Goal: Find specific page/section: Find specific page/section

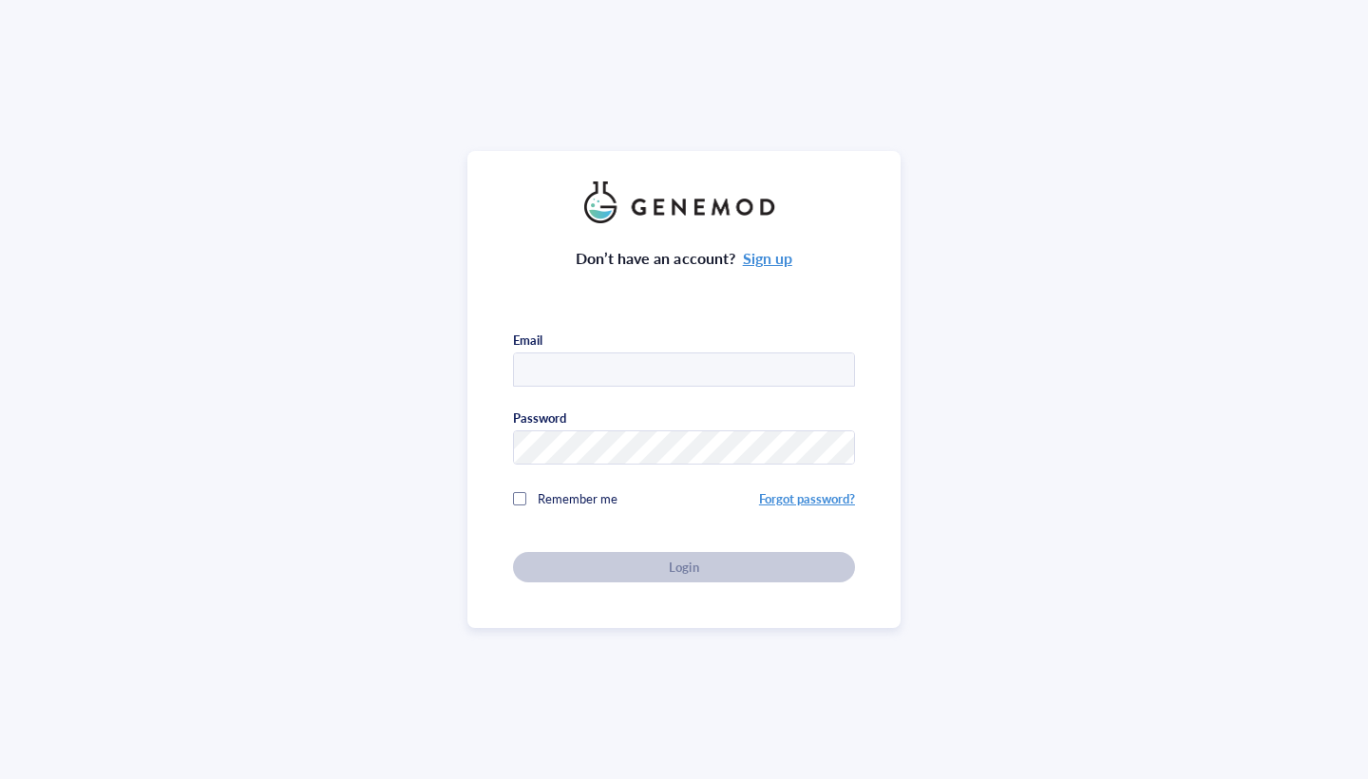
type input "[EMAIL_ADDRESS][DOMAIN_NAME]"
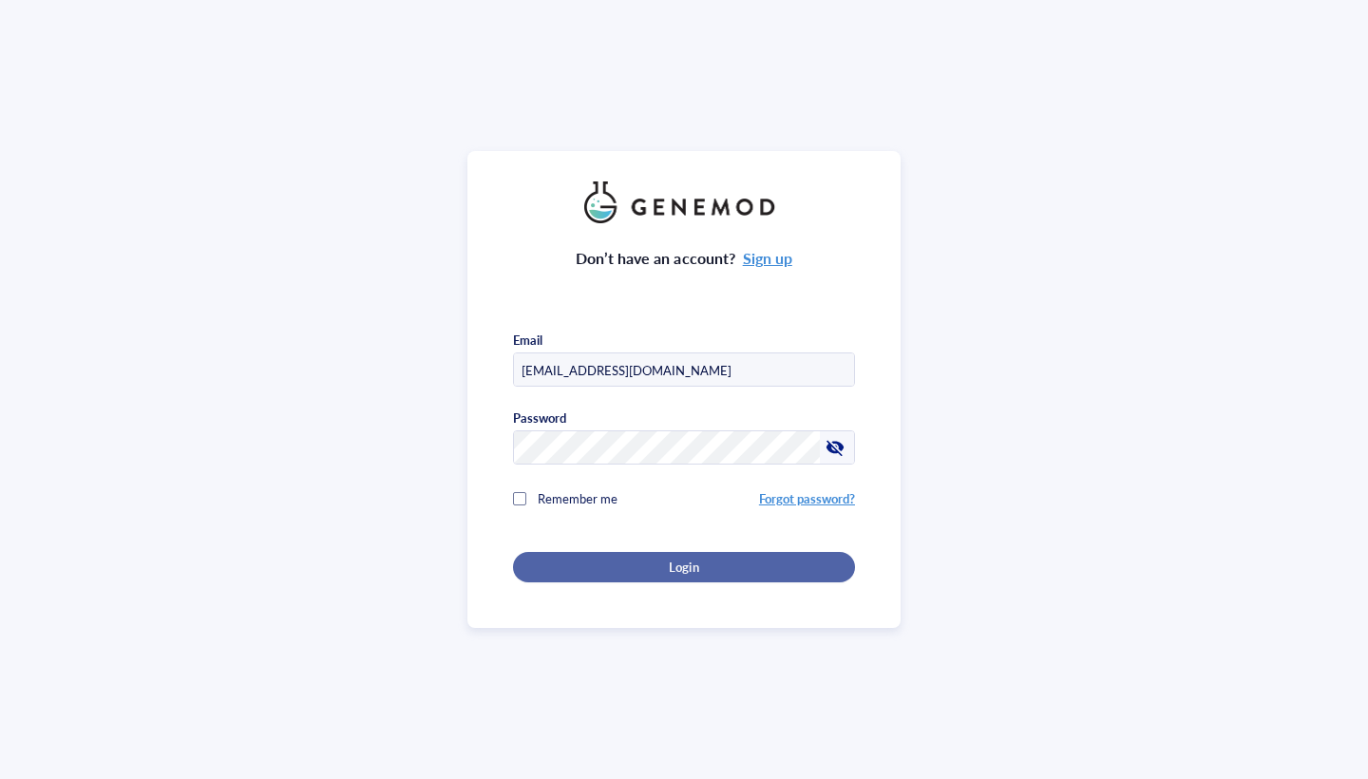
click at [688, 559] on span "Login" at bounding box center [683, 567] width 29 height 17
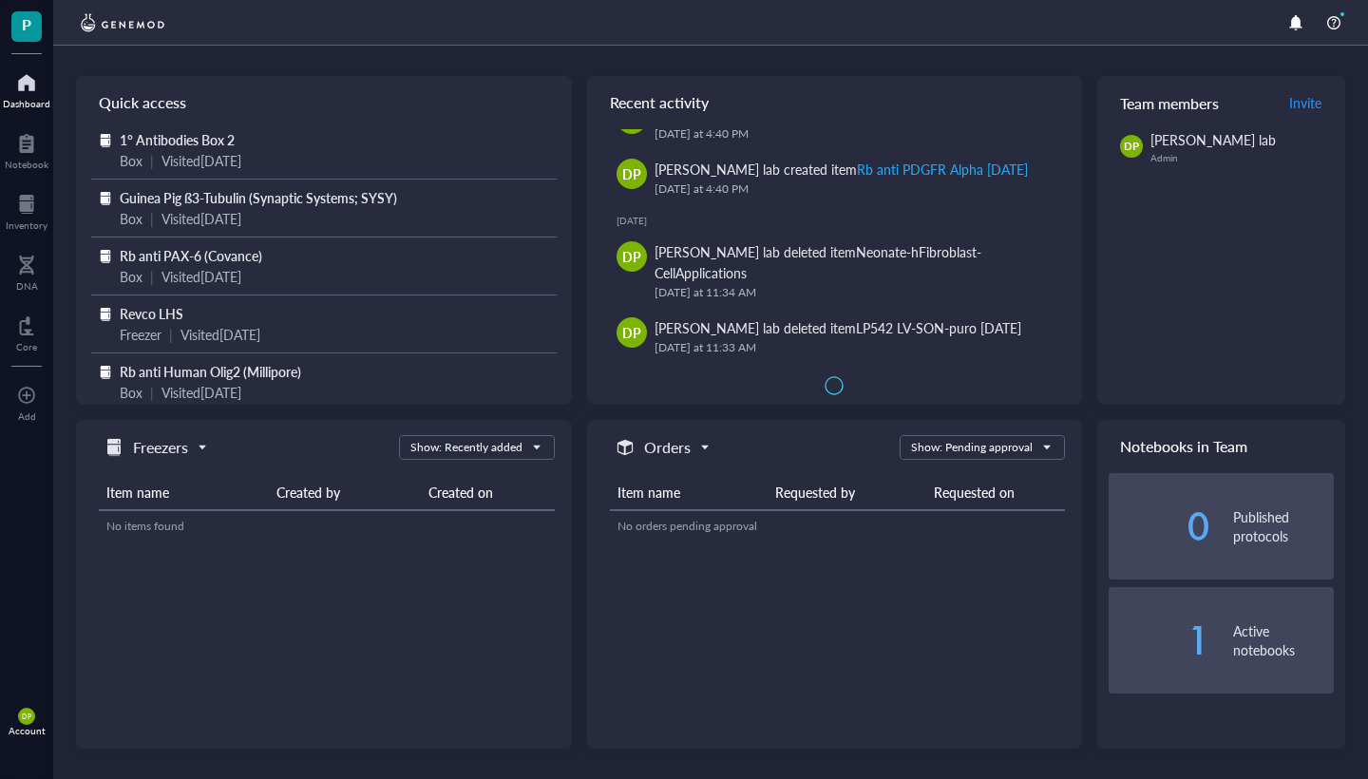
scroll to position [646, 0]
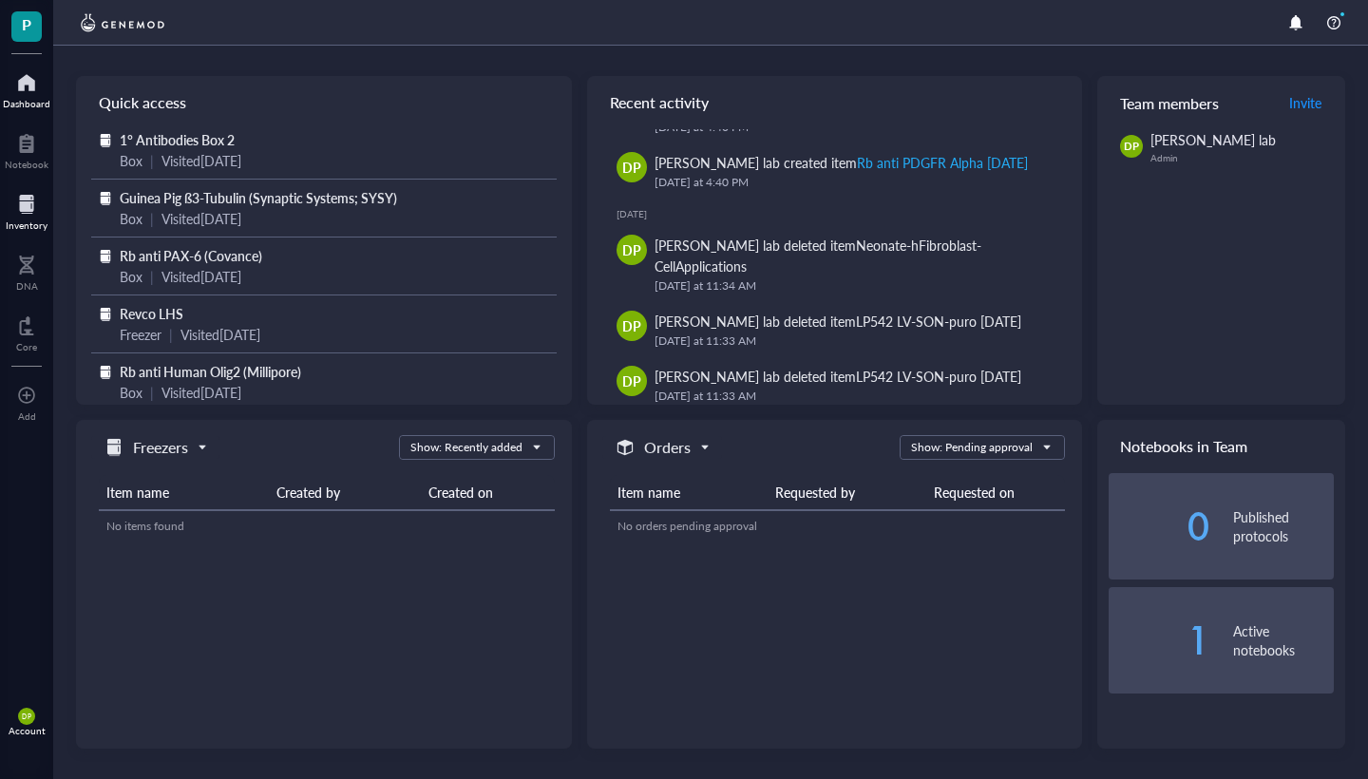
click at [22, 191] on div at bounding box center [27, 204] width 42 height 30
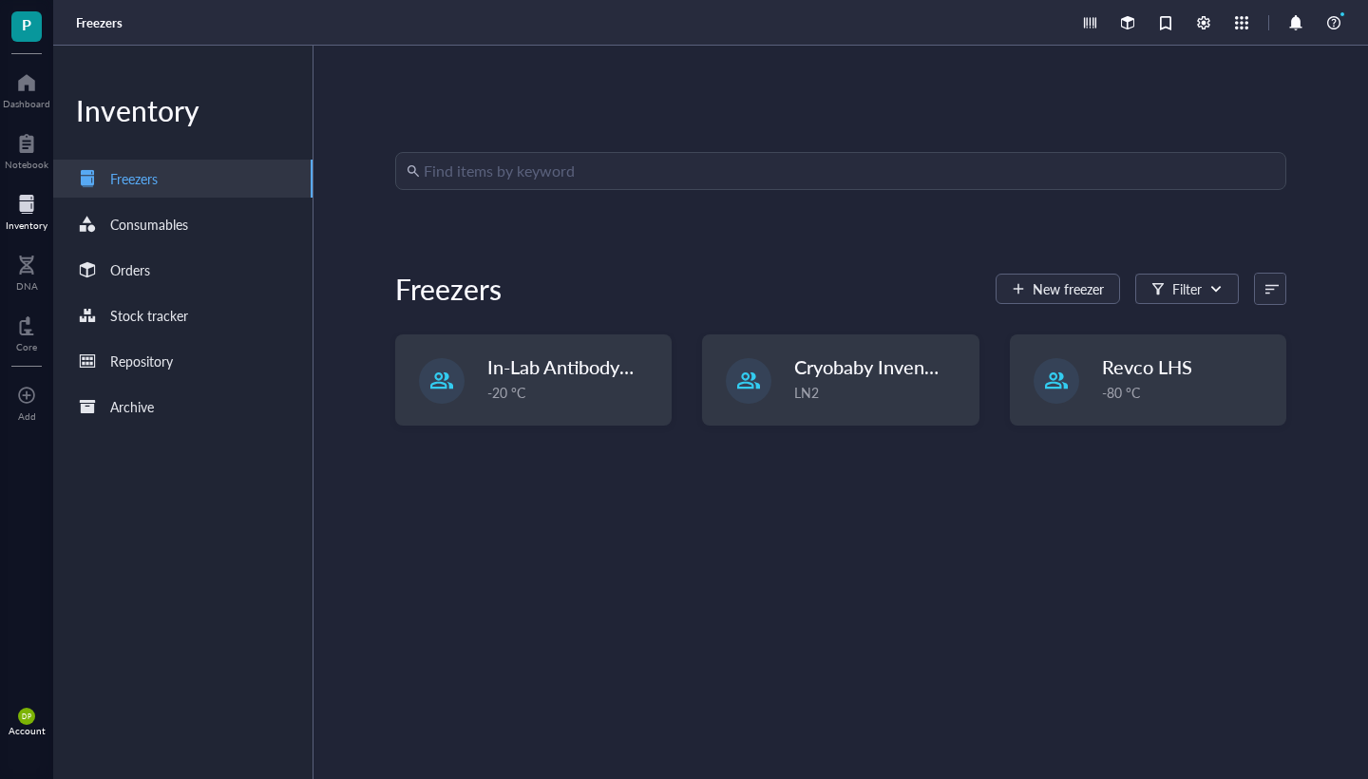
click at [519, 178] on input "search" at bounding box center [849, 171] width 851 height 36
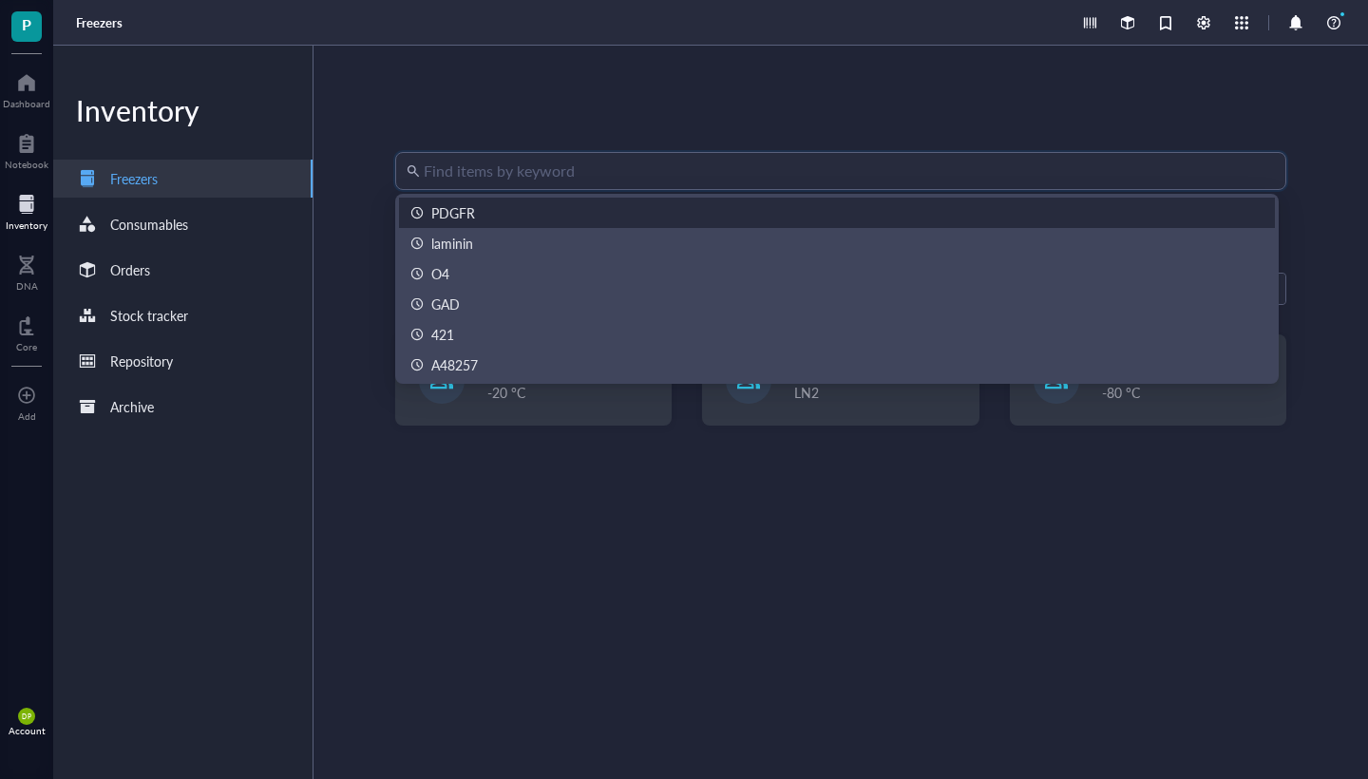
paste input "RP643"
type input "RP643"
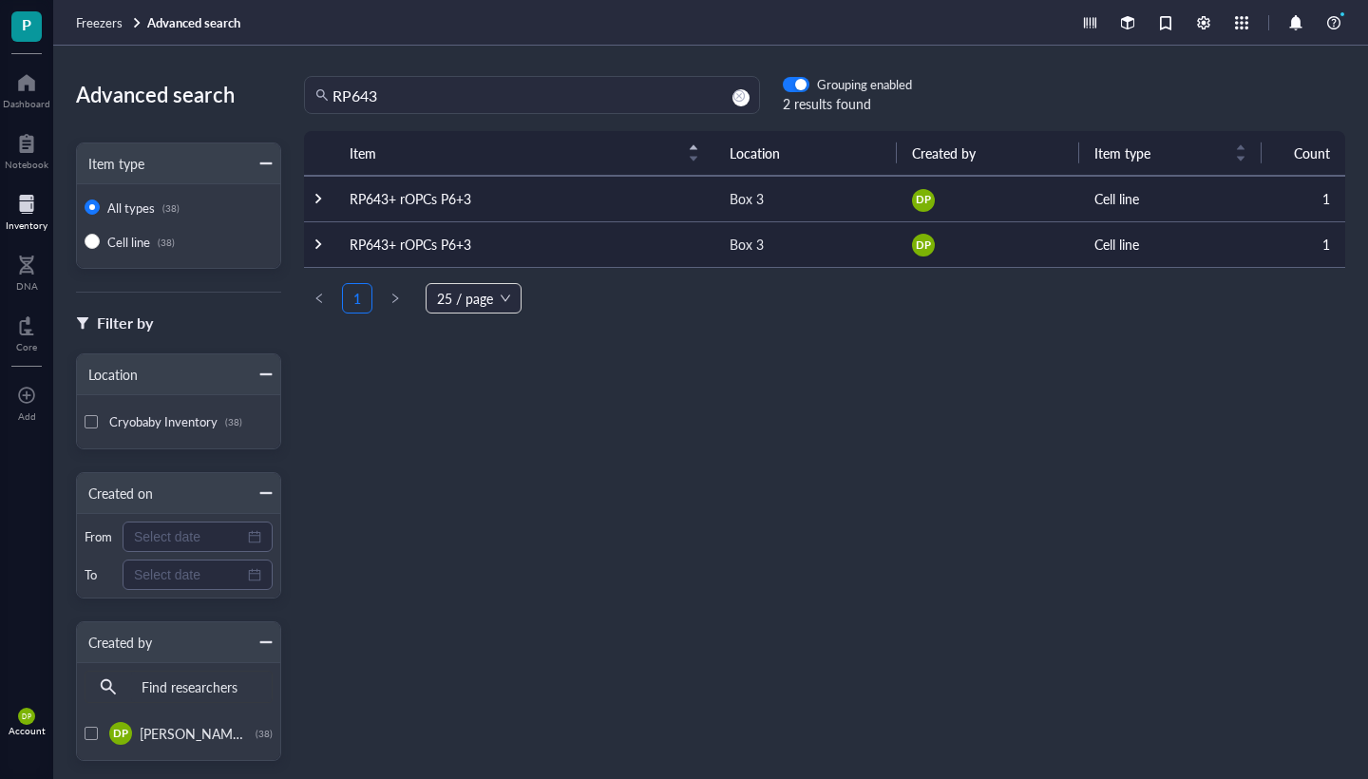
click at [398, 199] on td "RP643+ rOPCs P6+3" at bounding box center [524, 199] width 380 height 46
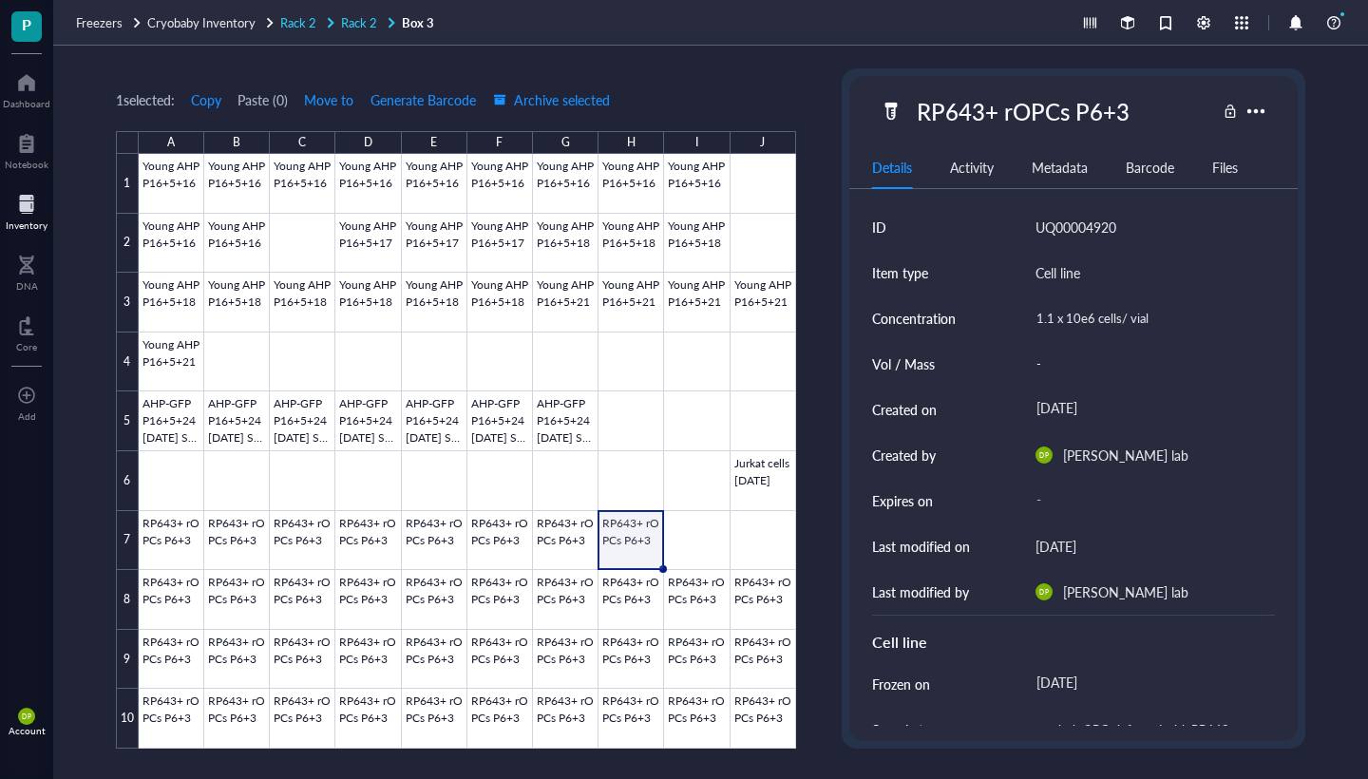
click at [350, 19] on span "Rack 2" at bounding box center [359, 22] width 36 height 18
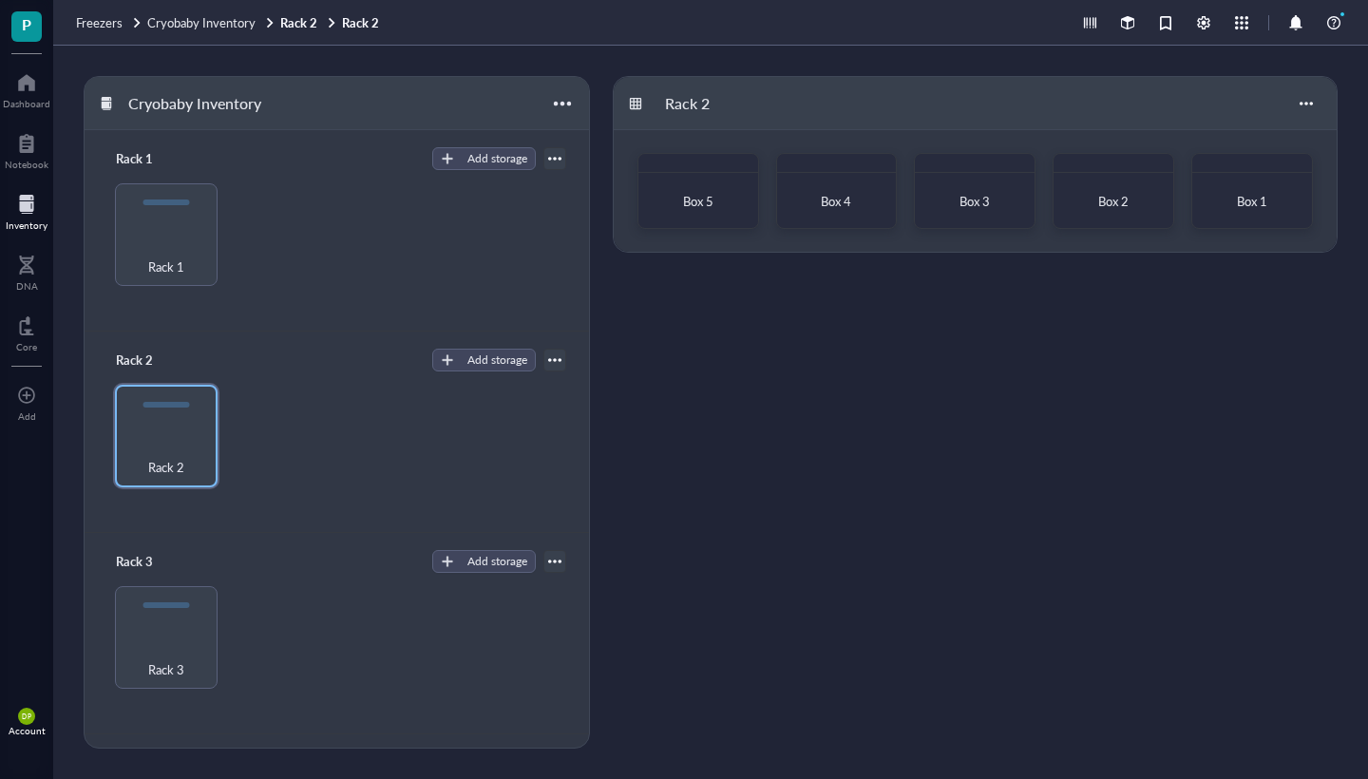
click at [21, 219] on div "Inventory" at bounding box center [27, 224] width 42 height 11
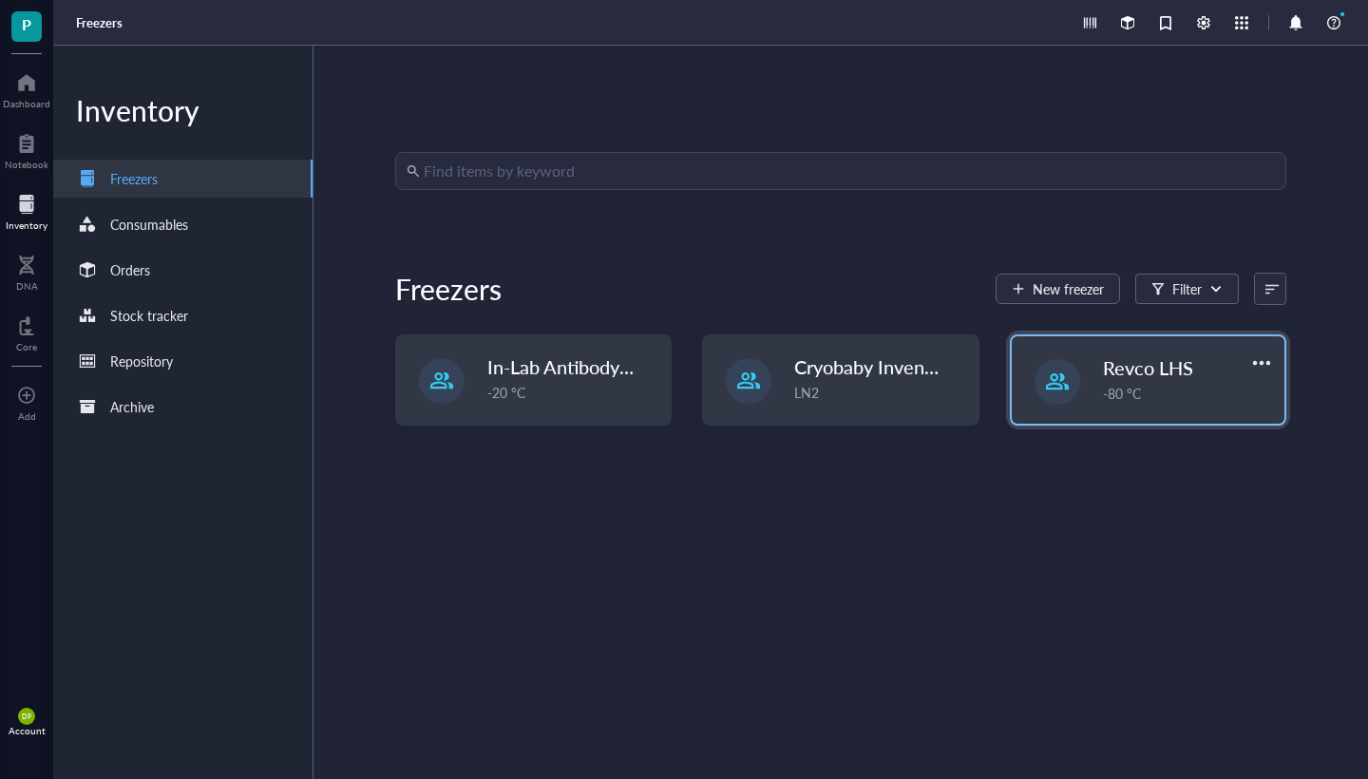
click at [1156, 399] on div "-80 °C" at bounding box center [1188, 393] width 170 height 21
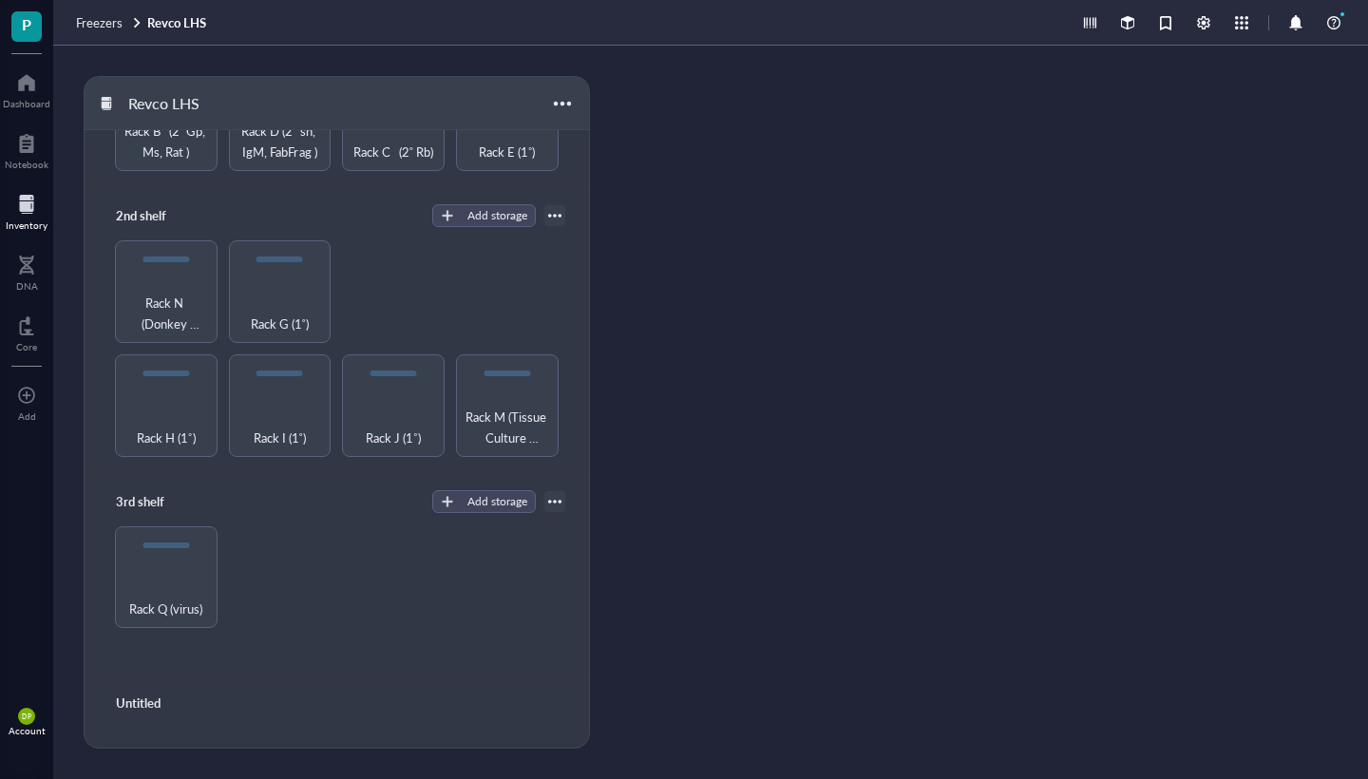
scroll to position [236, 0]
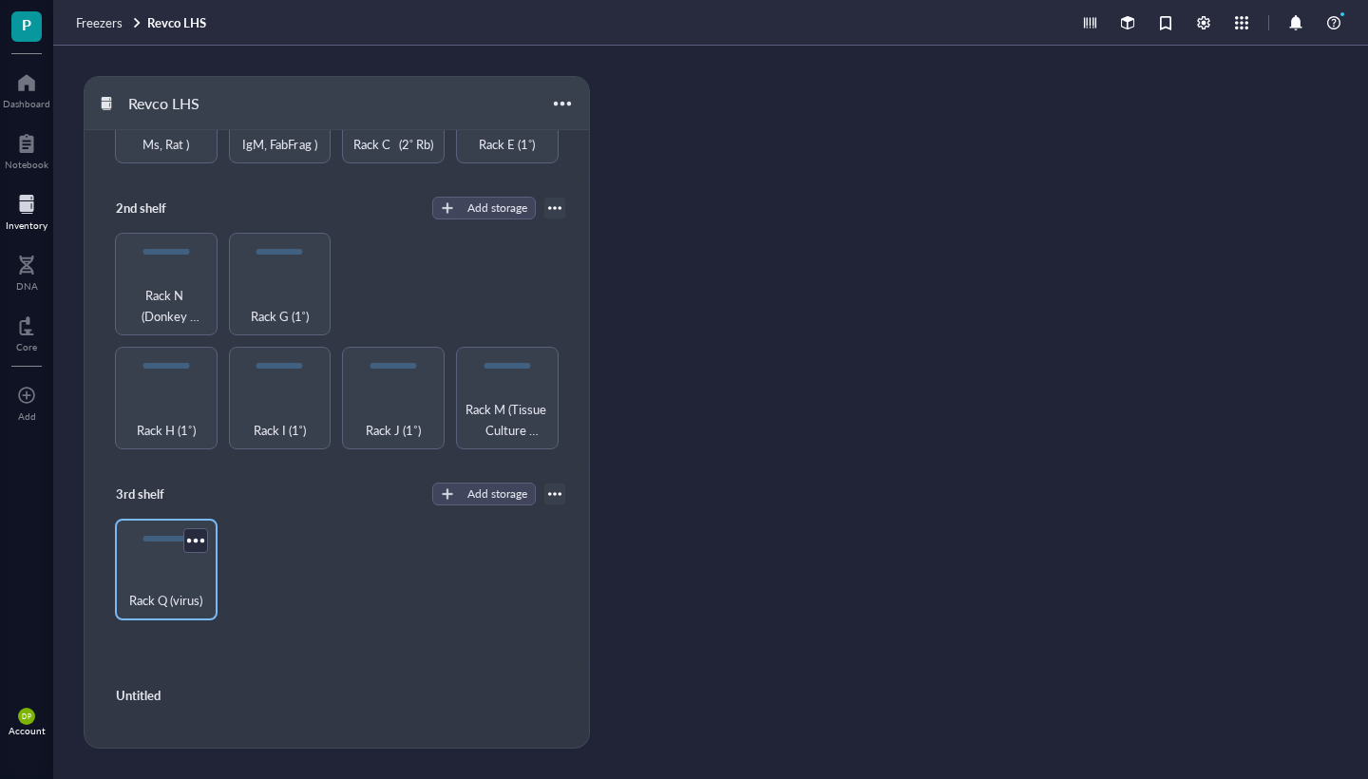
click at [168, 578] on div "Rack Q (virus)" at bounding box center [166, 590] width 84 height 42
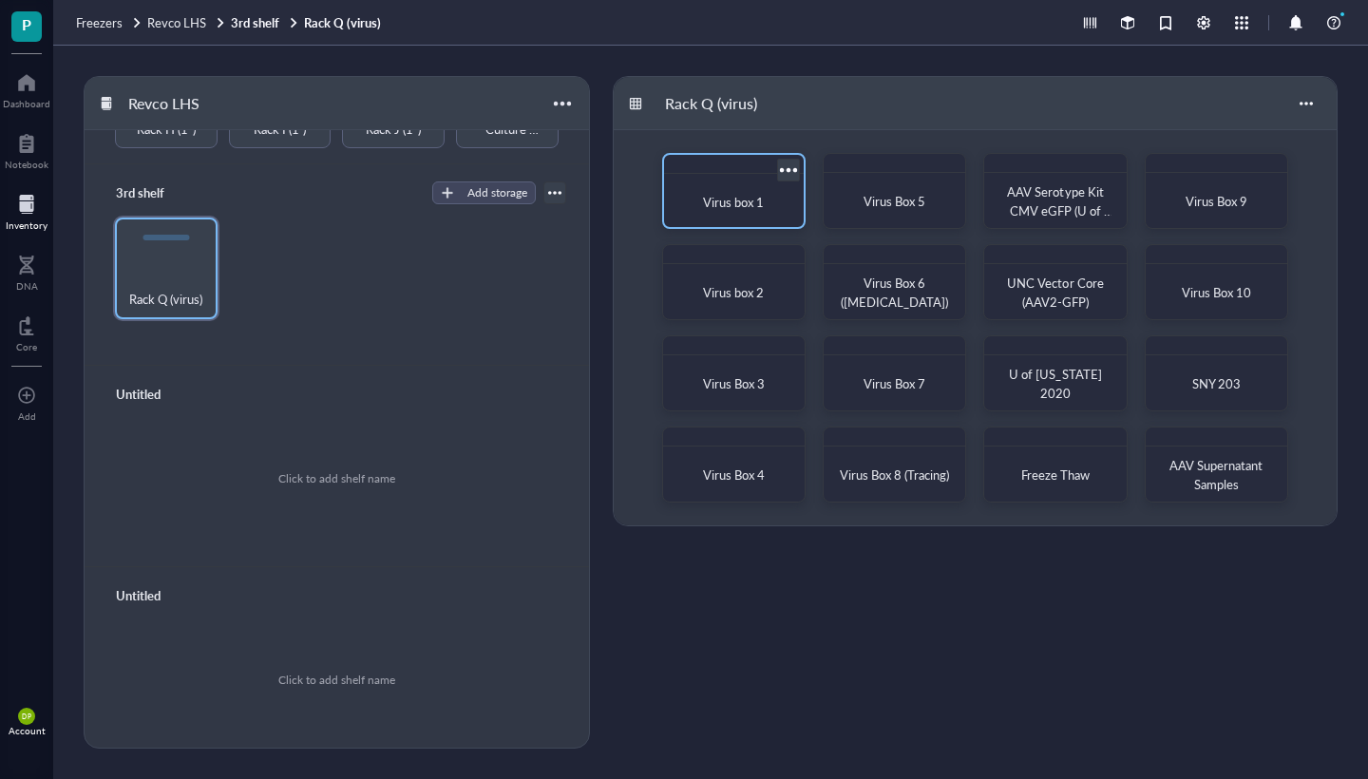
scroll to position [535, 0]
click at [755, 203] on span "Virus box 1" at bounding box center [733, 202] width 61 height 18
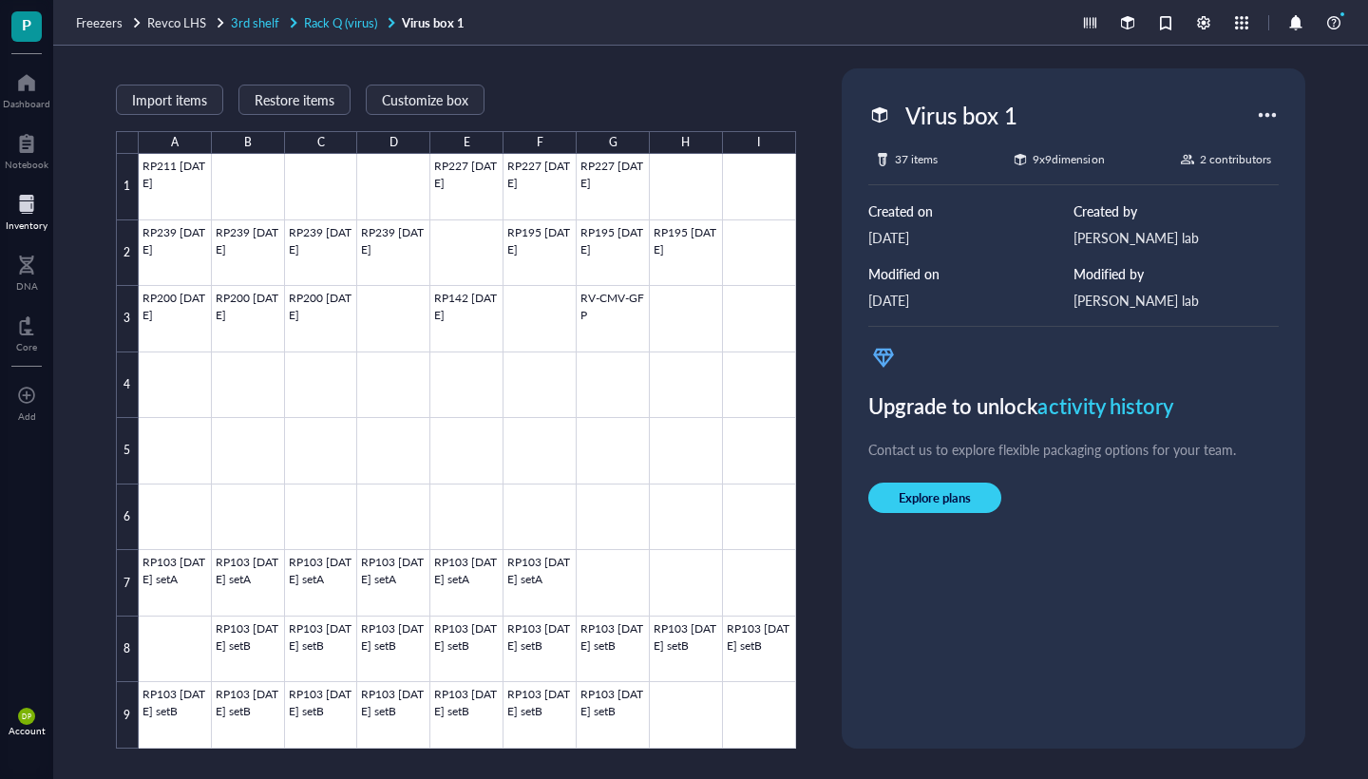
click at [360, 27] on span "Rack Q (virus)" at bounding box center [340, 22] width 73 height 18
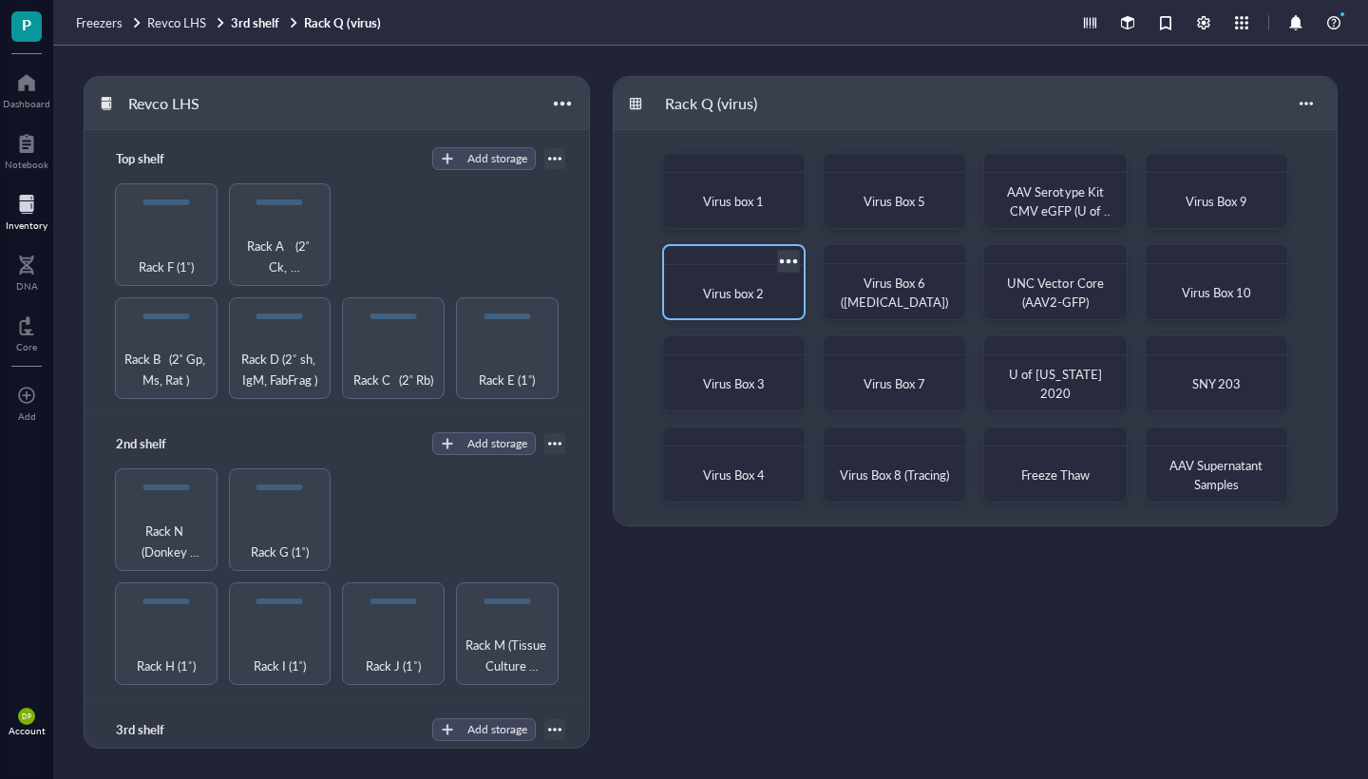
click at [752, 307] on div "Virus box 2" at bounding box center [734, 294] width 124 height 42
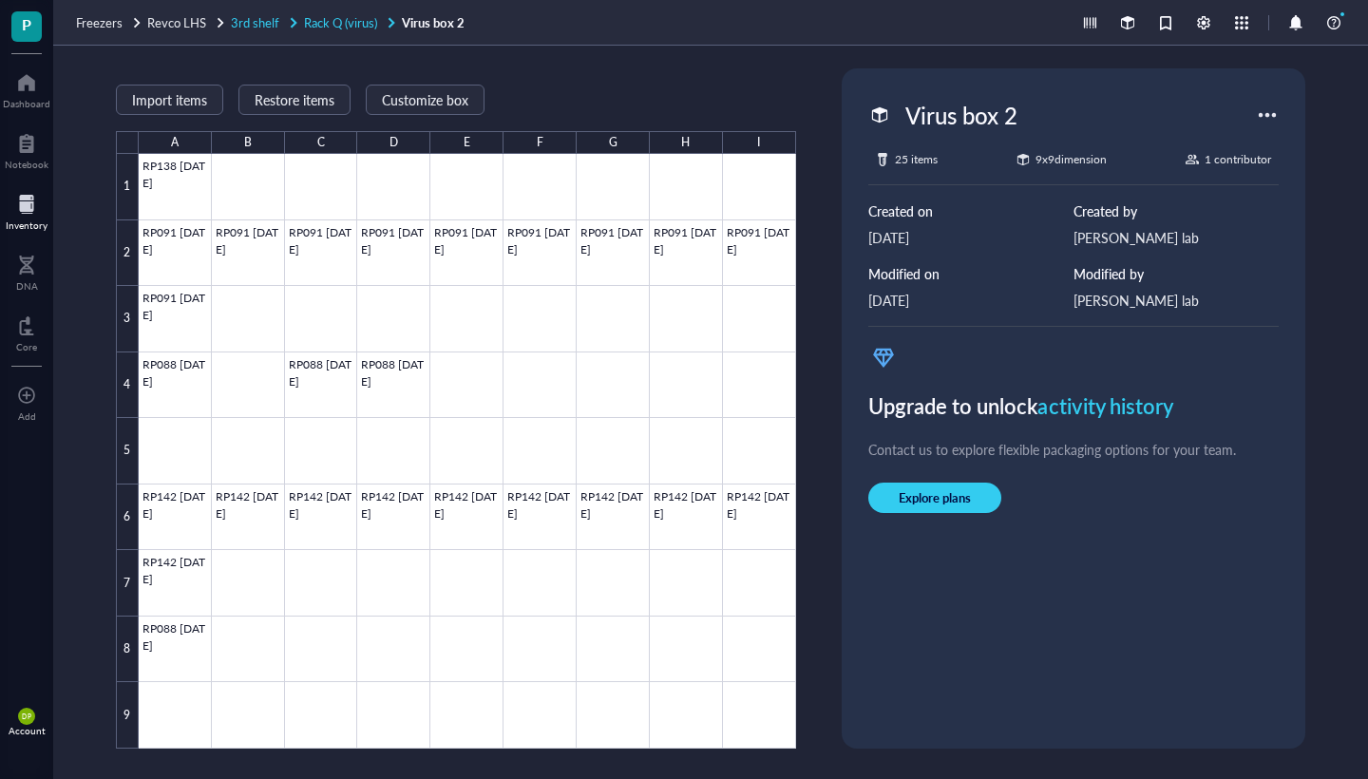
click at [358, 18] on span "Rack Q (virus)" at bounding box center [340, 22] width 73 height 18
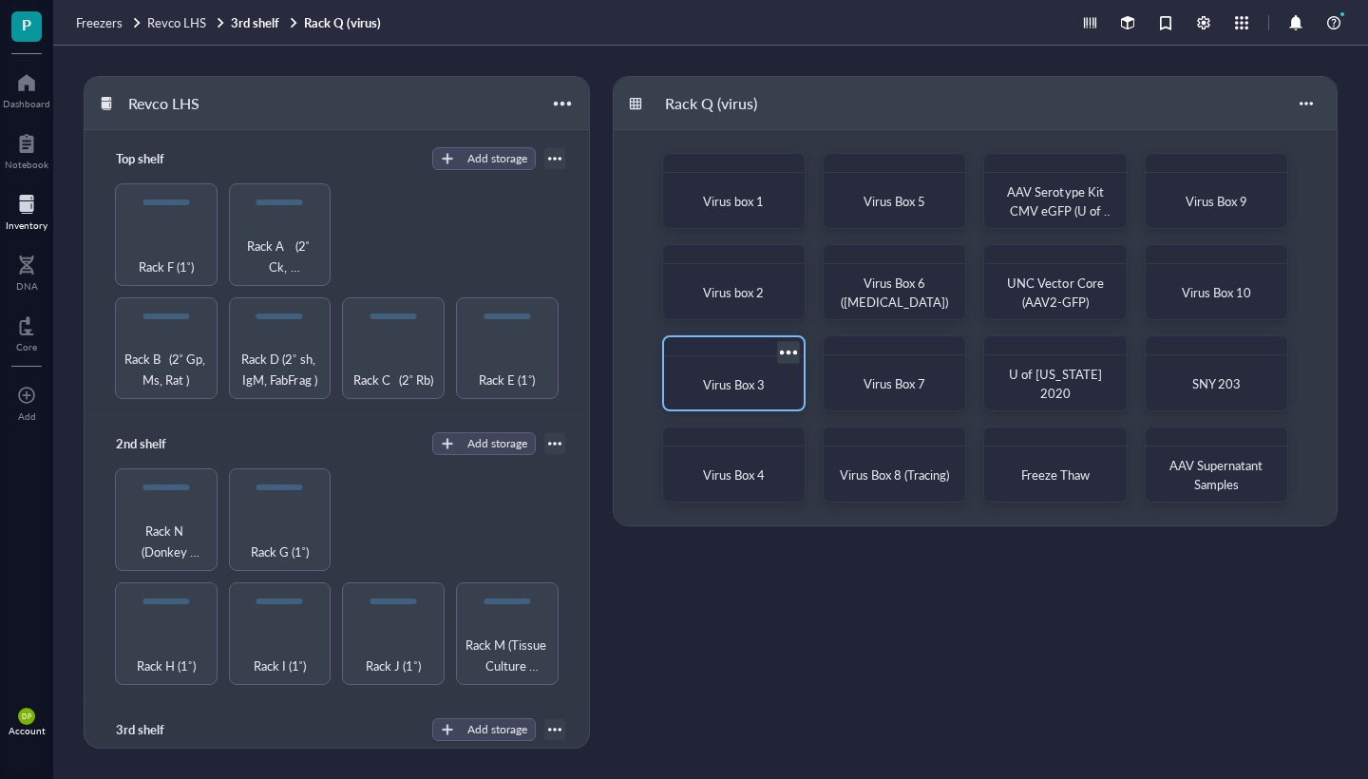
click at [726, 384] on span "Virus Box 3" at bounding box center [734, 384] width 62 height 18
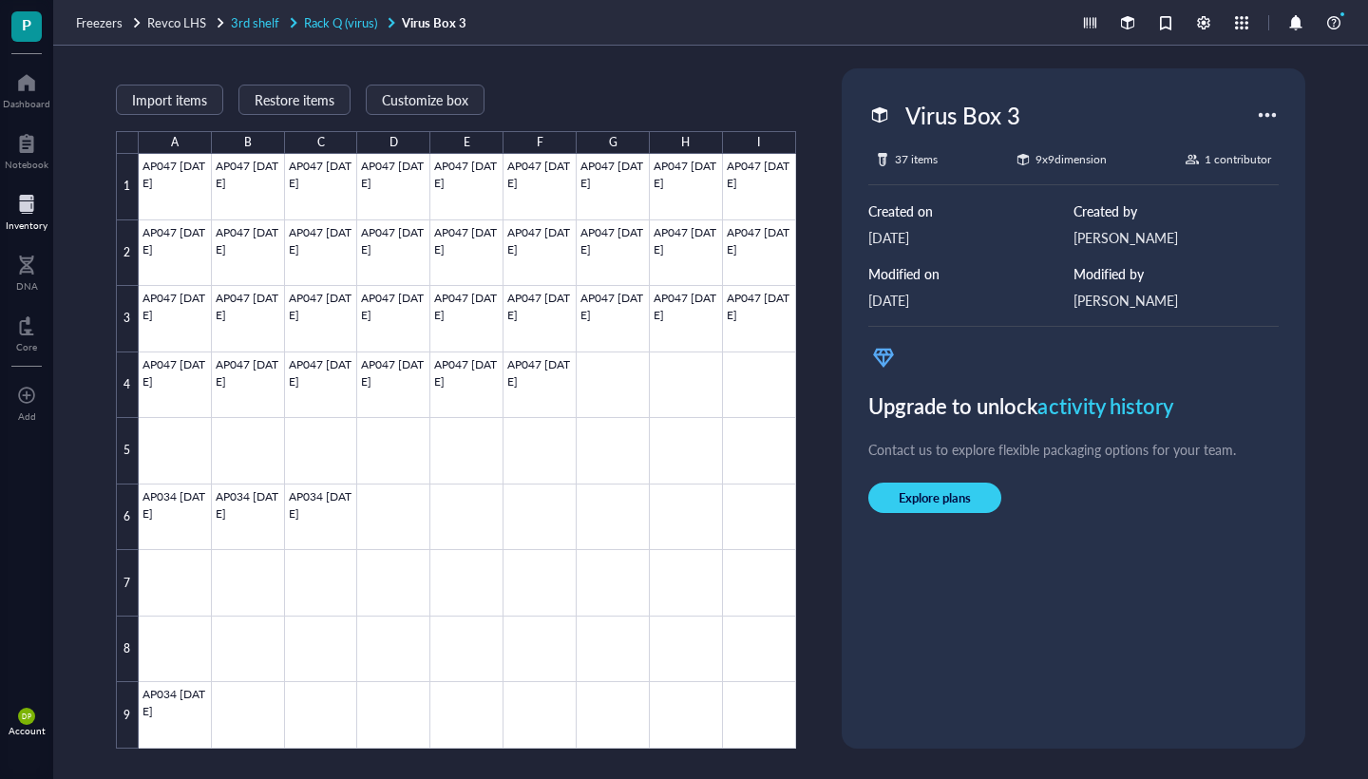
click at [318, 20] on span "Rack Q (virus)" at bounding box center [340, 22] width 73 height 18
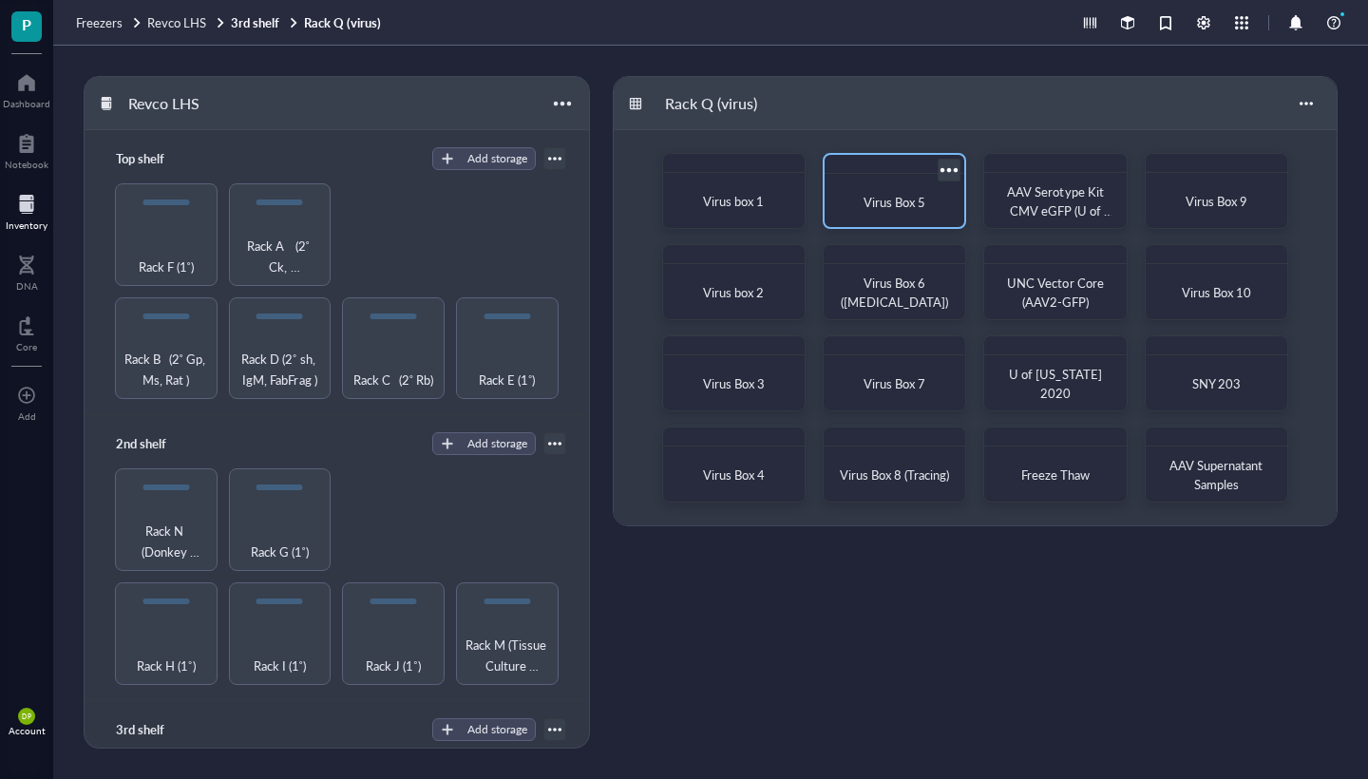
click at [894, 204] on span "Virus Box 5" at bounding box center [895, 202] width 62 height 18
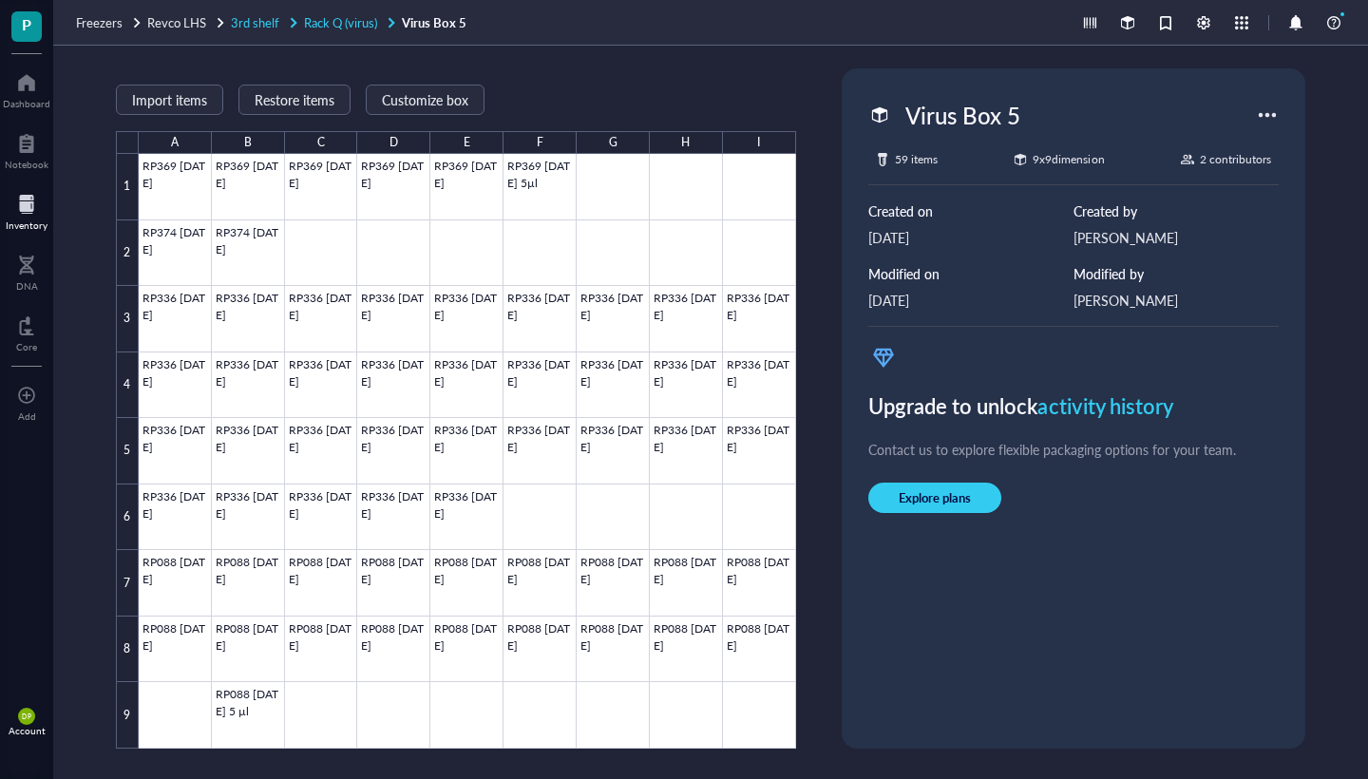
click at [352, 21] on span "Rack Q (virus)" at bounding box center [340, 22] width 73 height 18
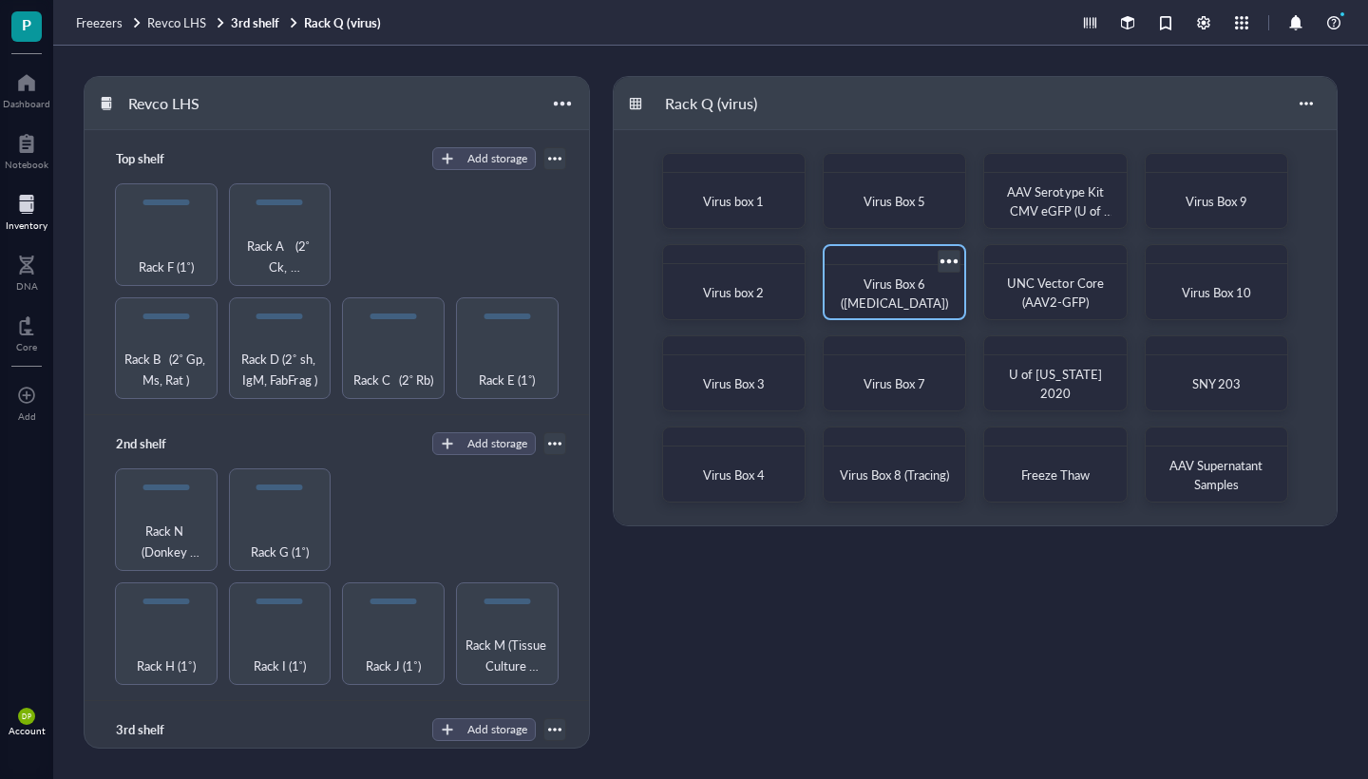
click at [907, 301] on span "Virus Box 6 ([MEDICAL_DATA])" at bounding box center [894, 293] width 107 height 37
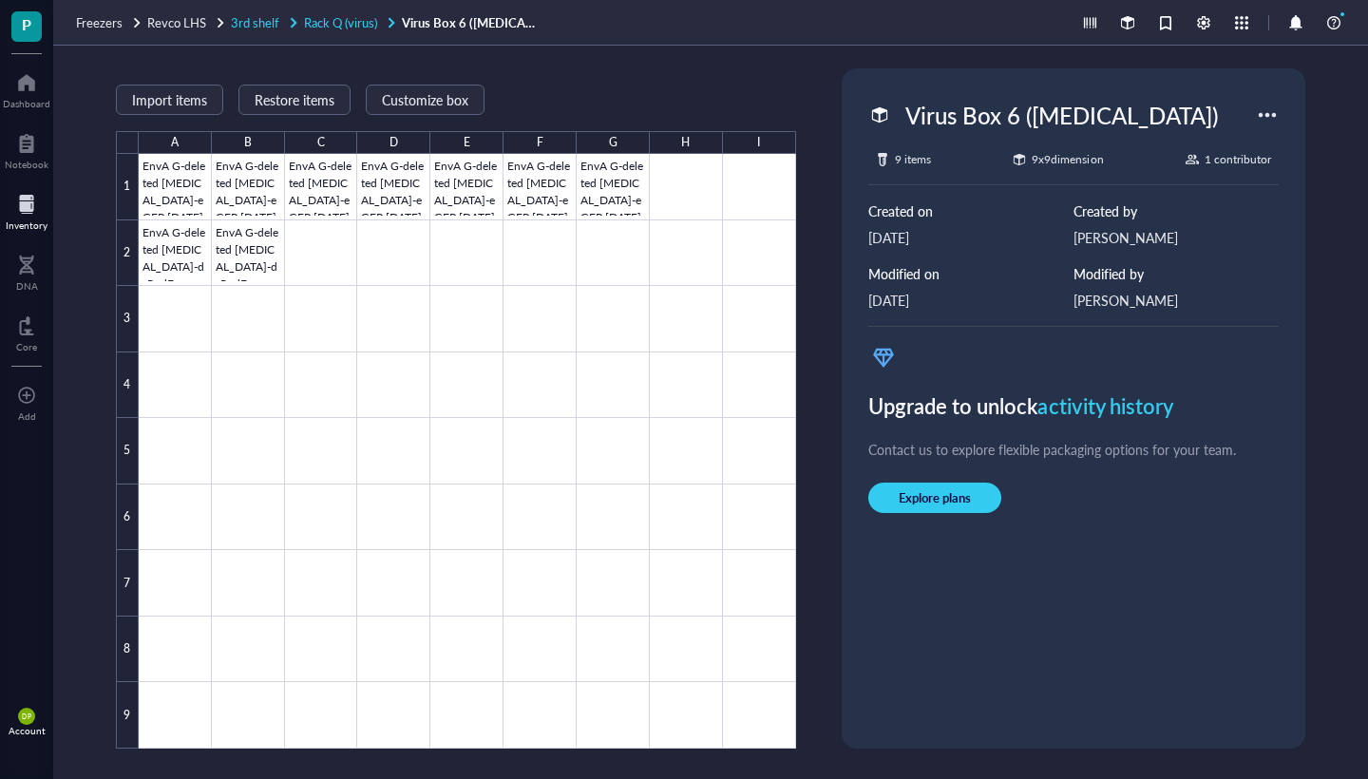
click at [350, 19] on span "Rack Q (virus)" at bounding box center [340, 22] width 73 height 18
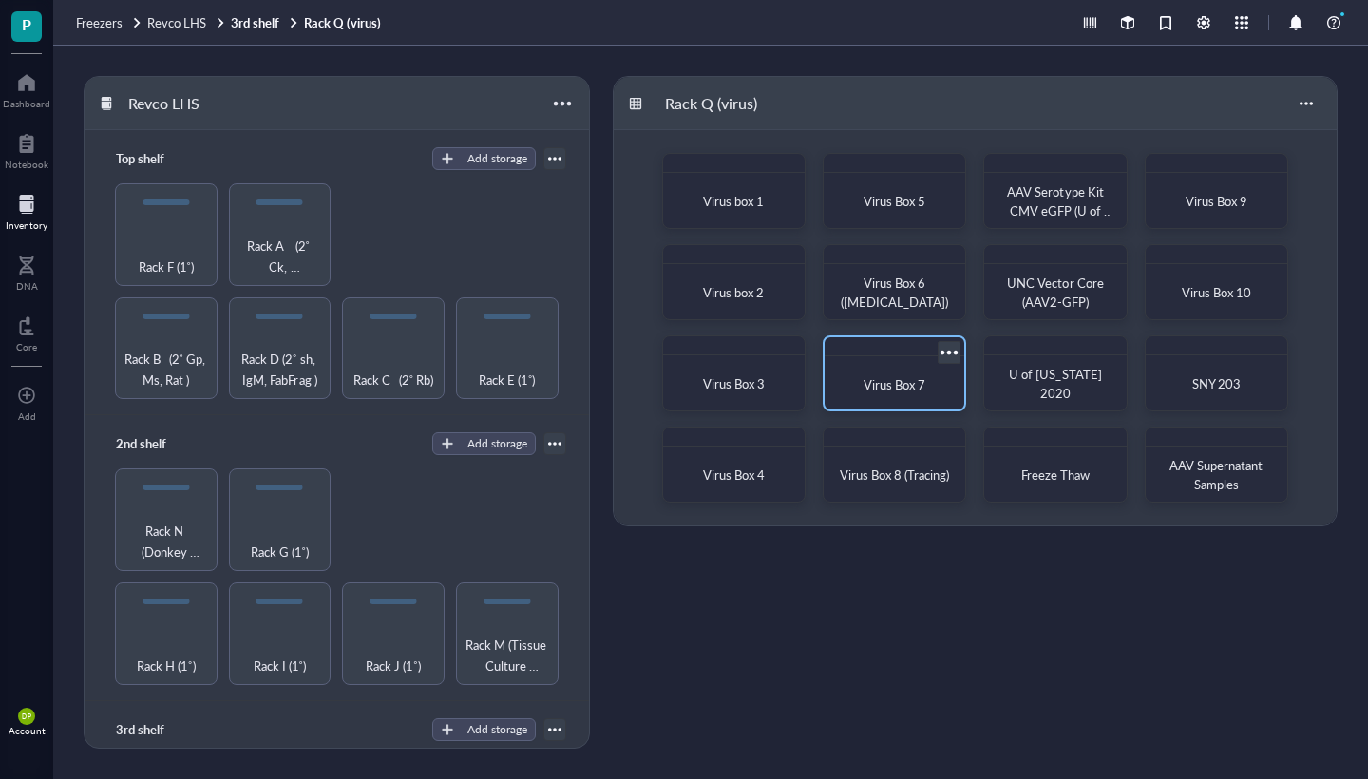
click at [885, 399] on div "Virus Box 7" at bounding box center [894, 385] width 124 height 42
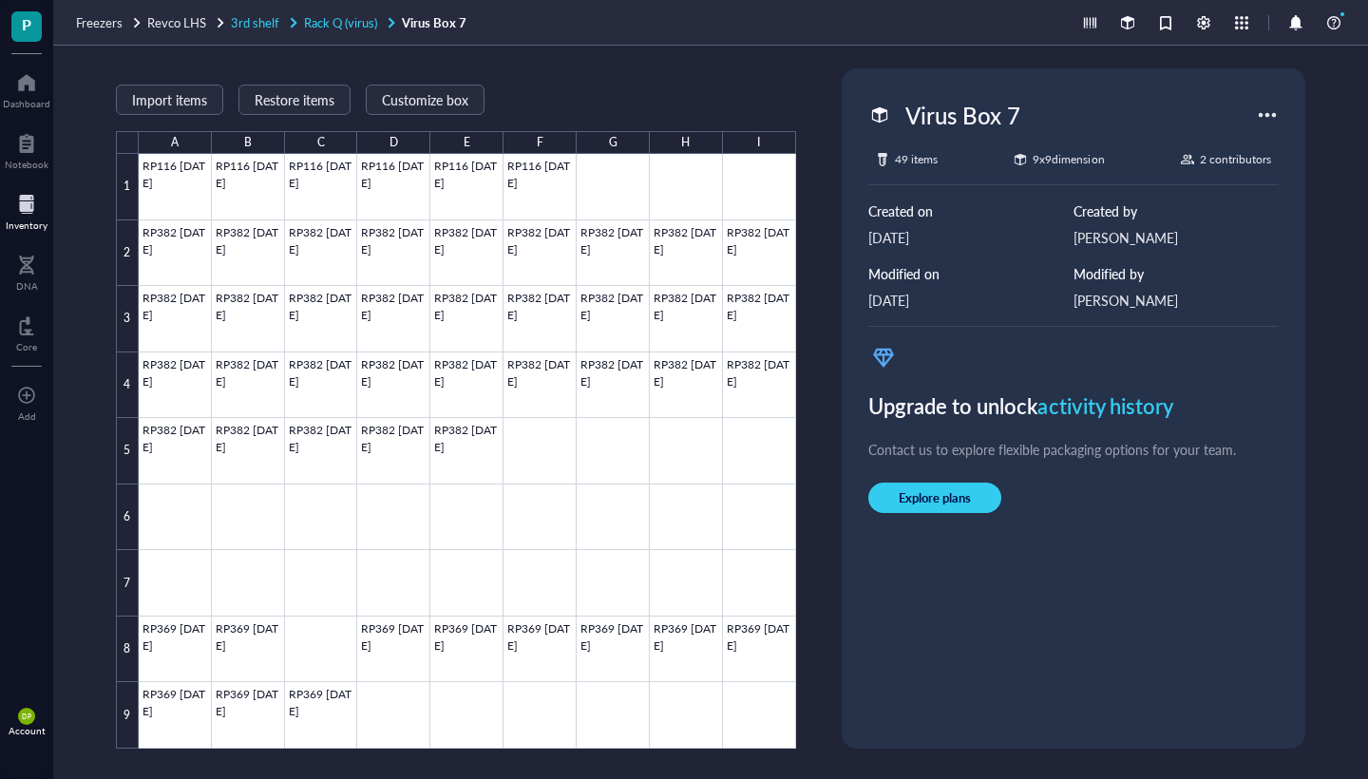
click at [351, 24] on span "Rack Q (virus)" at bounding box center [340, 22] width 73 height 18
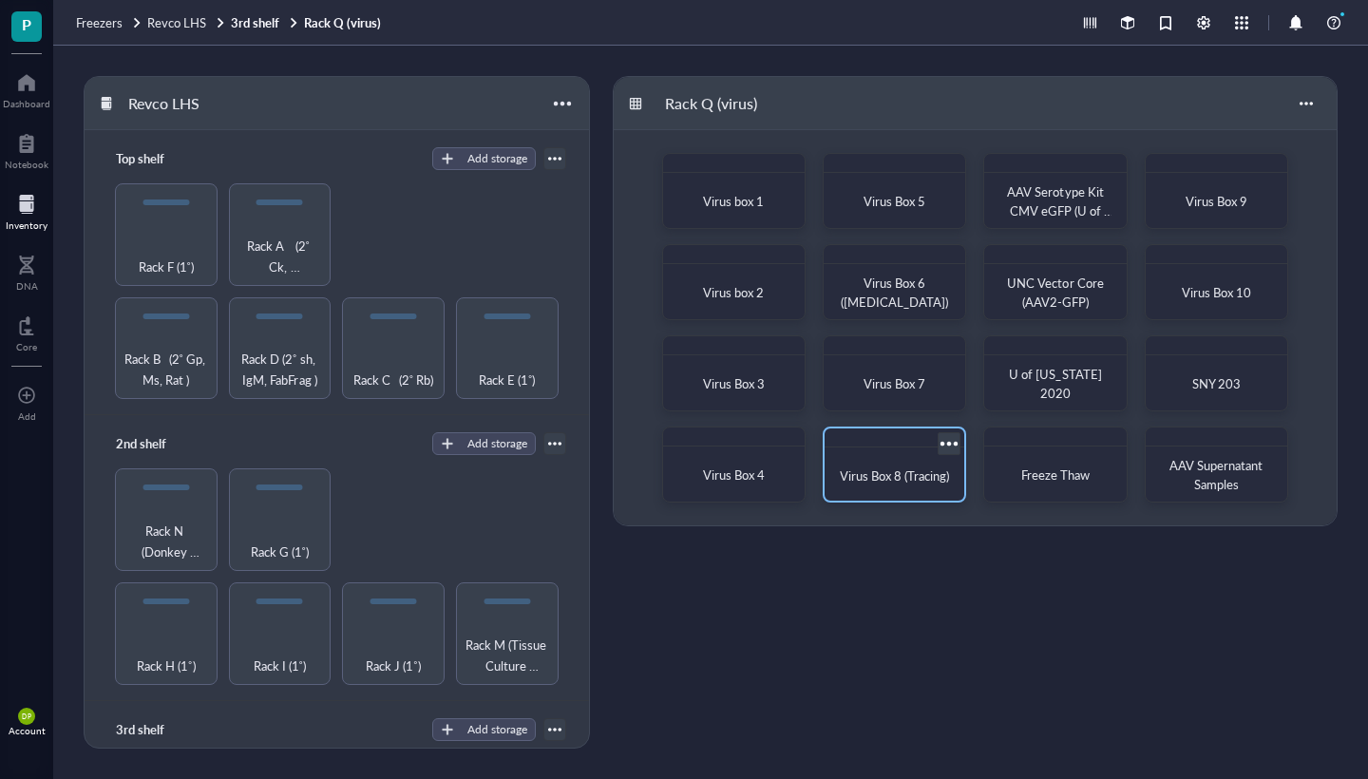
click at [889, 466] on span "Virus Box 8 (Tracing)" at bounding box center [894, 475] width 109 height 18
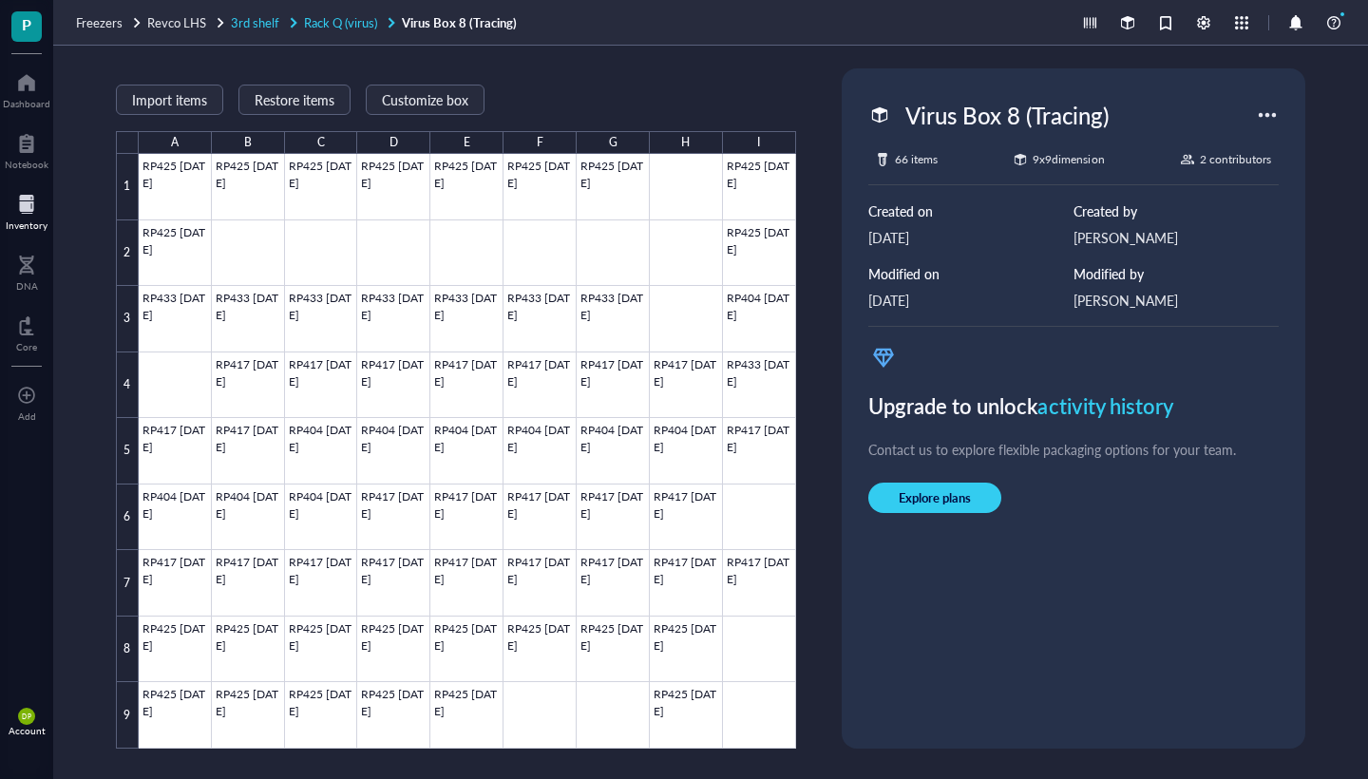
click at [290, 14] on div "3rd shelf" at bounding box center [265, 22] width 69 height 17
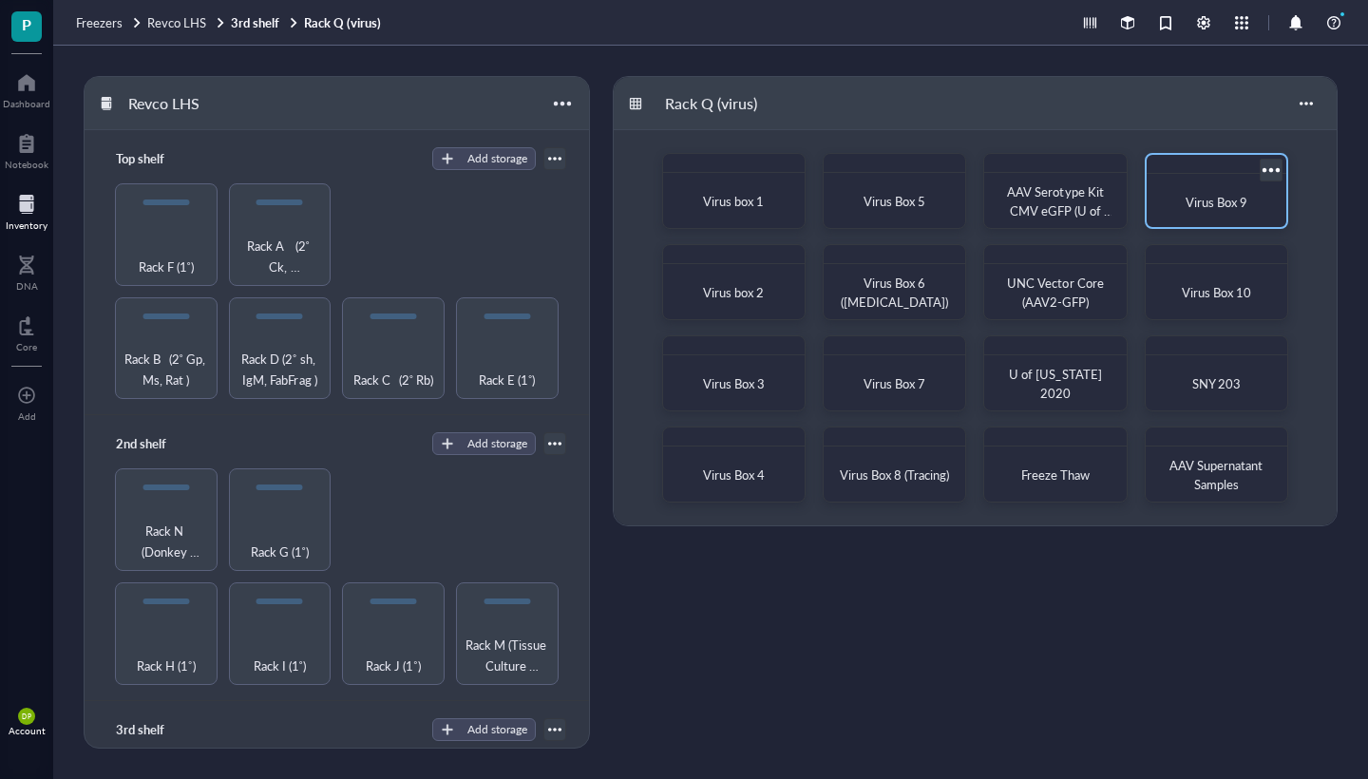
click at [1204, 219] on div "Virus Box 9" at bounding box center [1216, 202] width 124 height 42
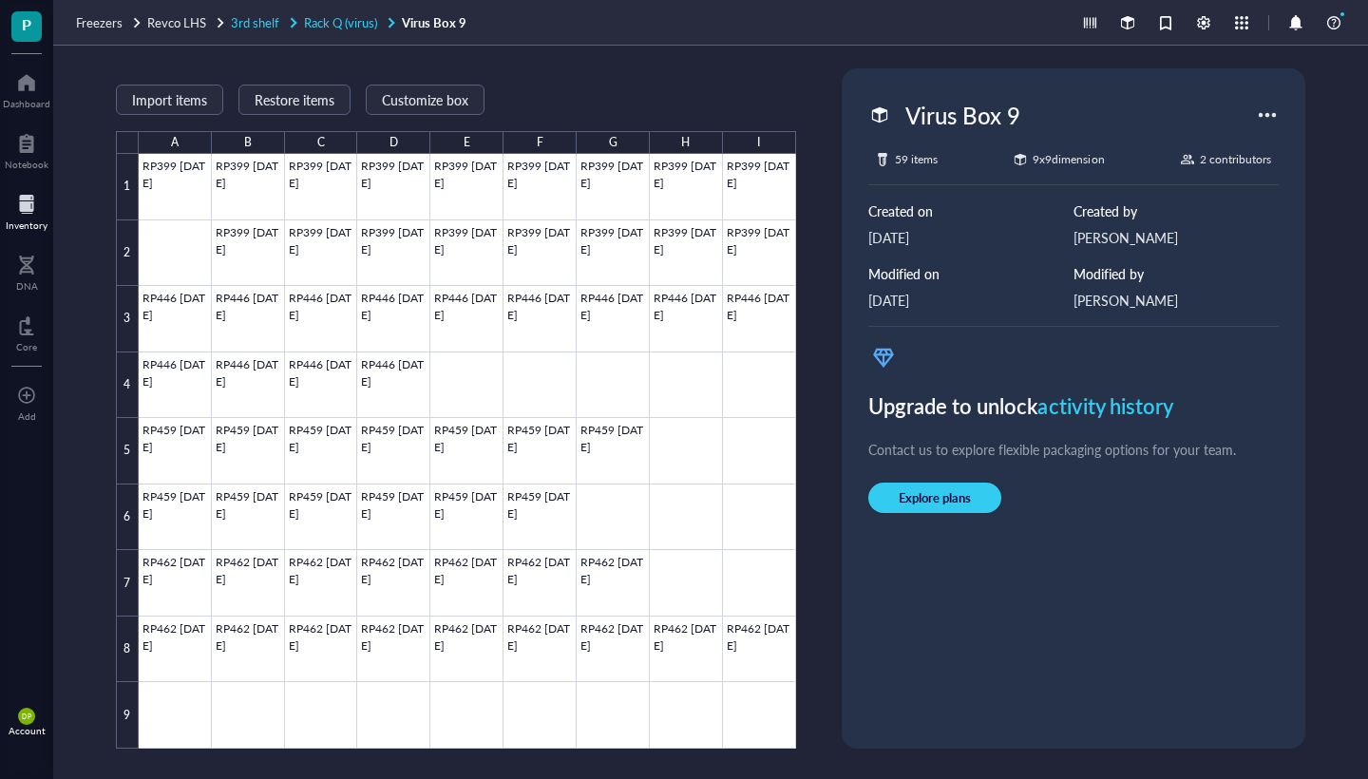
click at [348, 24] on span "Rack Q (virus)" at bounding box center [340, 22] width 73 height 18
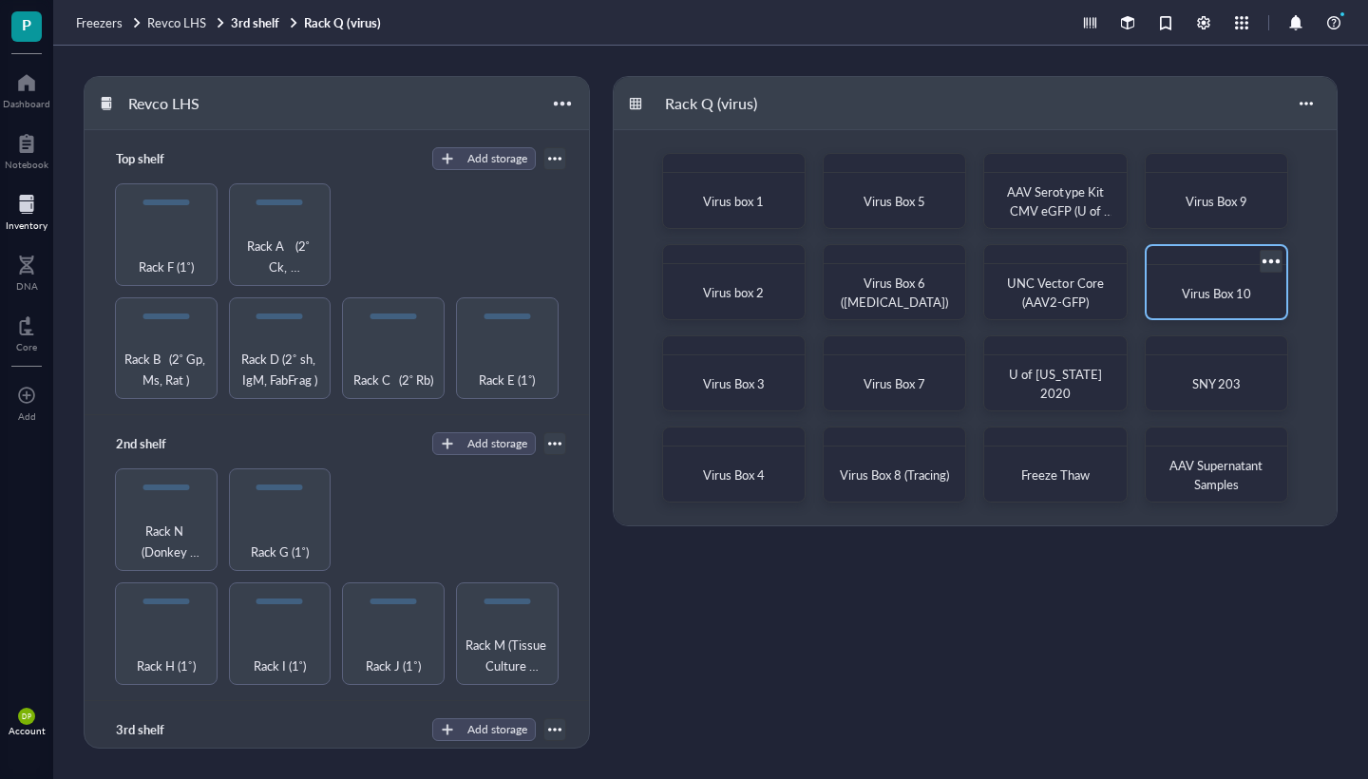
click at [1229, 279] on div "Virus Box 10" at bounding box center [1216, 294] width 124 height 42
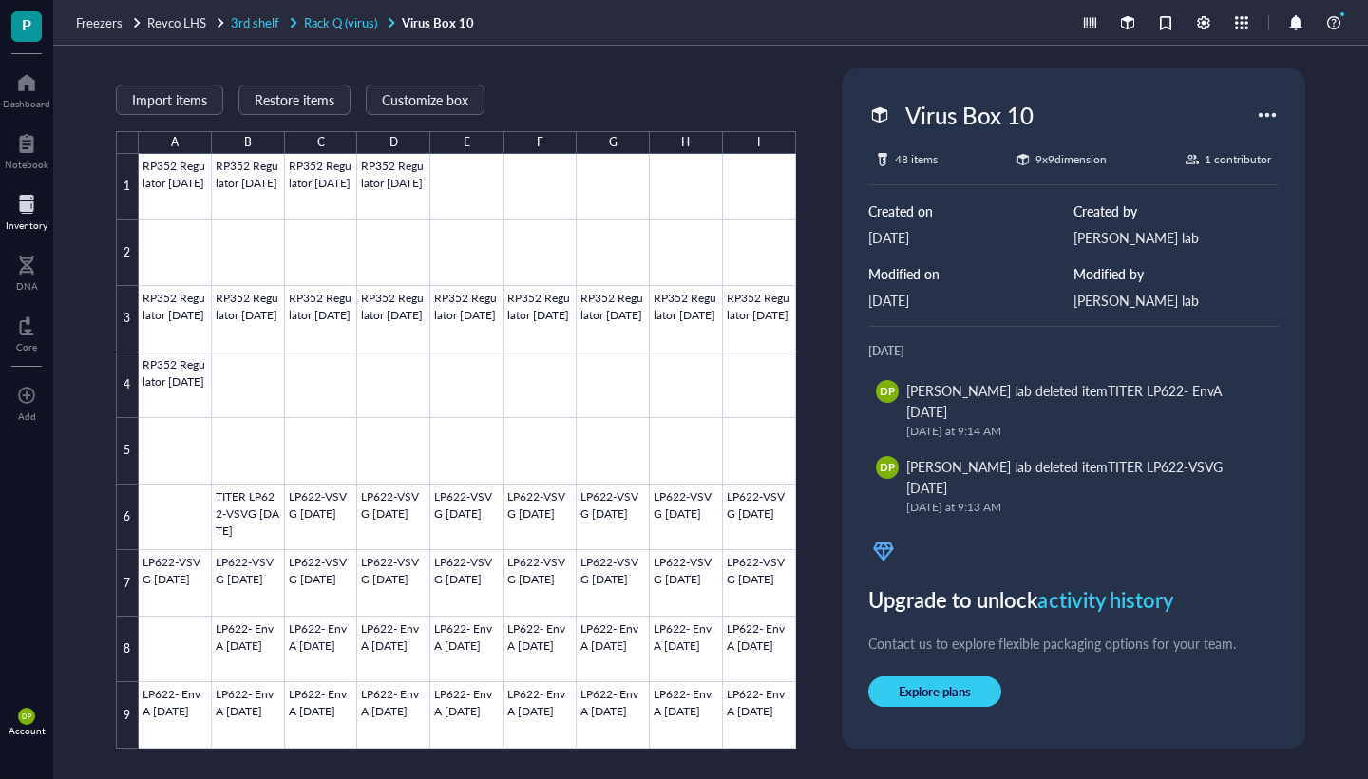
click at [320, 24] on span "Rack Q (virus)" at bounding box center [340, 22] width 73 height 18
